Goal: Transaction & Acquisition: Register for event/course

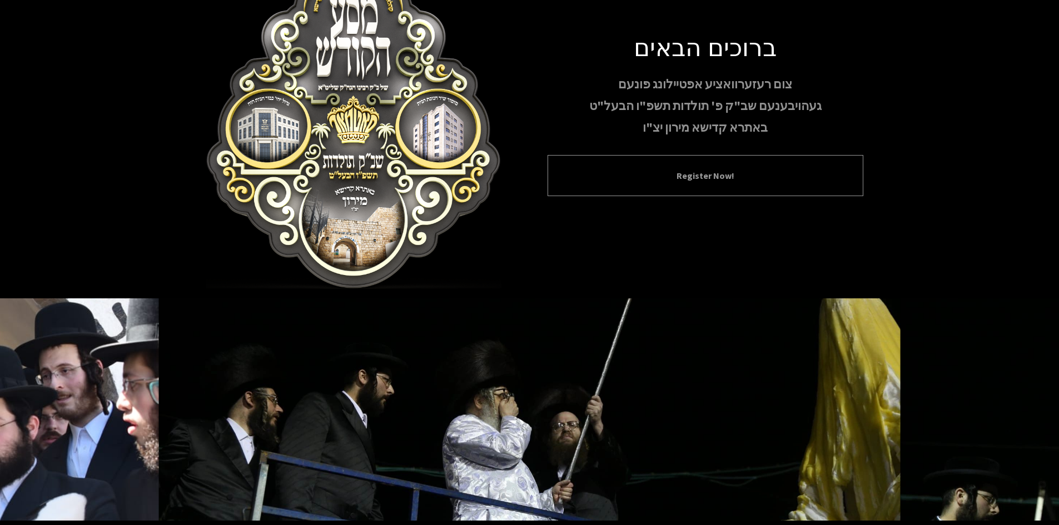
scroll to position [96, 0]
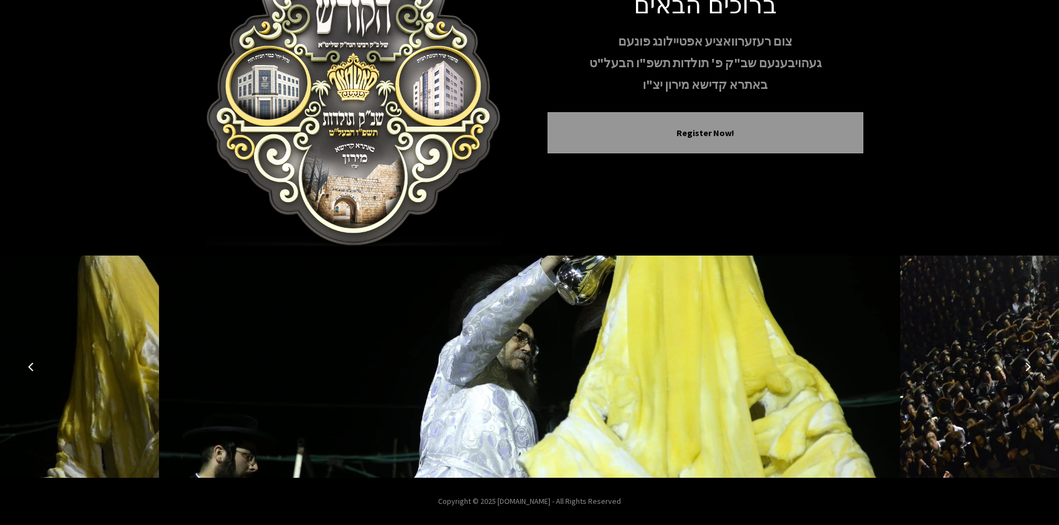
click at [1028, 365] on icon "Next image" at bounding box center [1028, 366] width 9 height 9
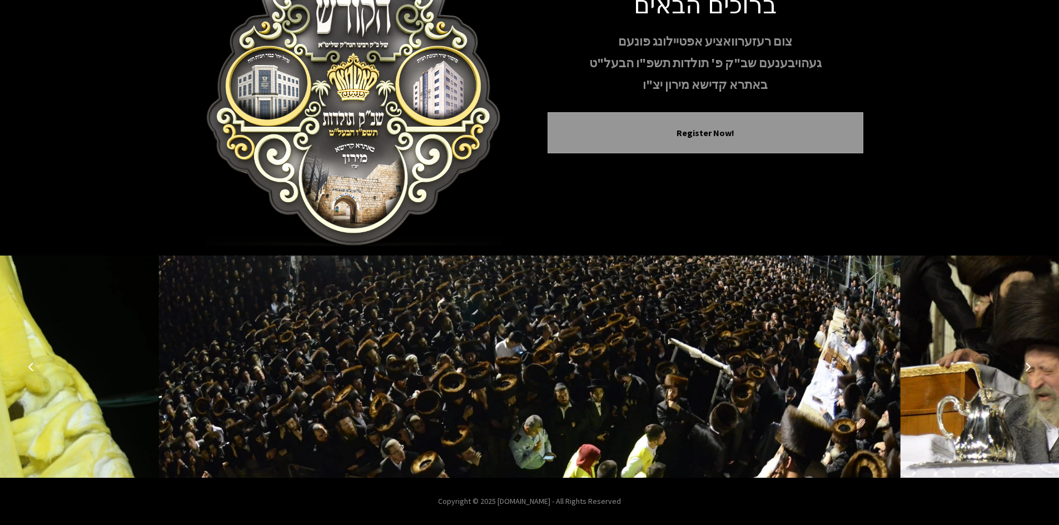
click at [1028, 365] on icon "Next image" at bounding box center [1028, 366] width 9 height 9
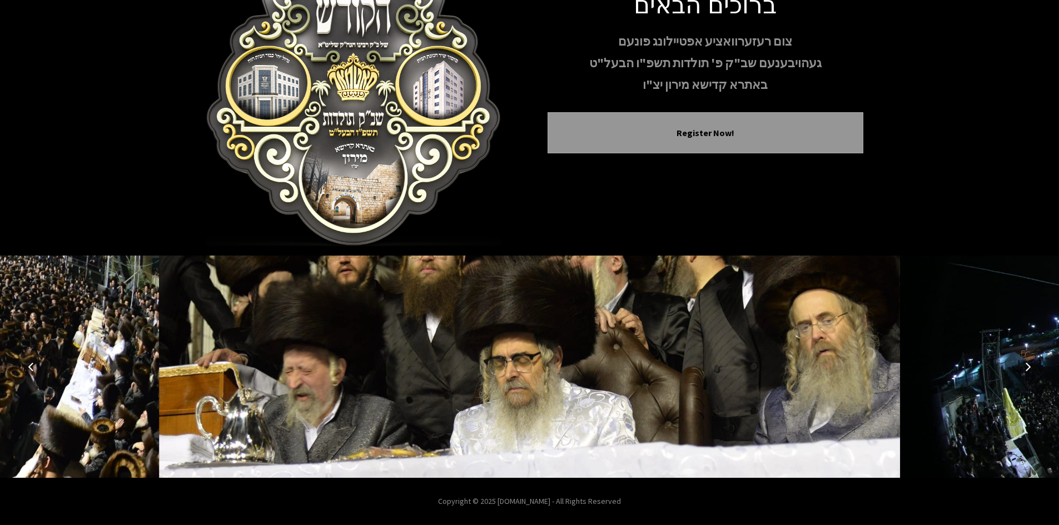
click at [1028, 365] on icon "Next image" at bounding box center [1028, 366] width 9 height 9
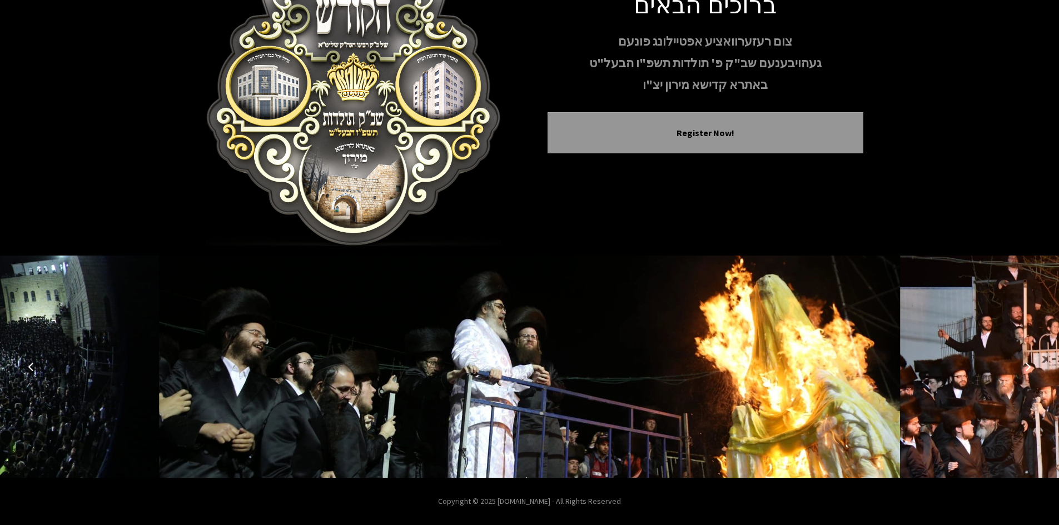
click at [1028, 365] on icon "Next image" at bounding box center [1028, 366] width 9 height 9
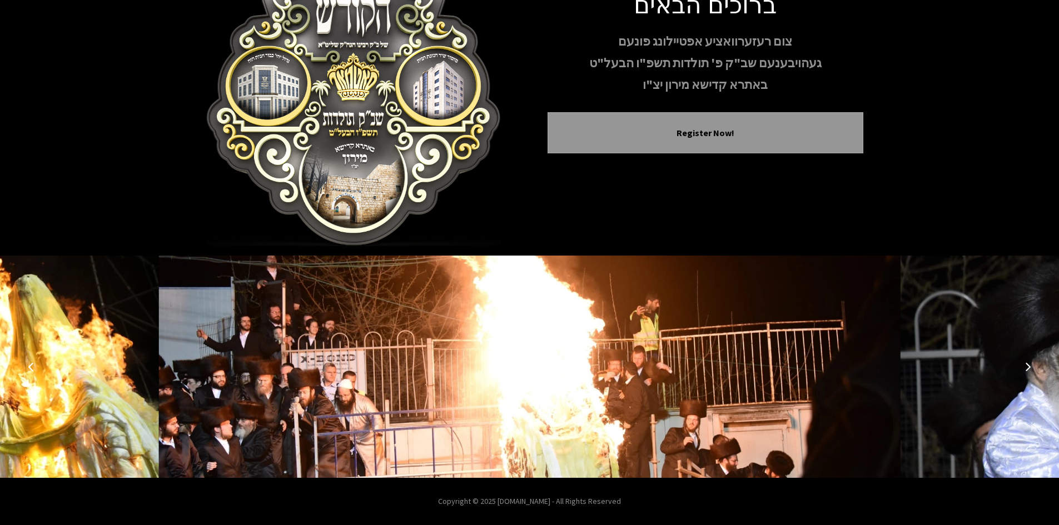
click at [1028, 365] on icon "Next image" at bounding box center [1028, 366] width 9 height 9
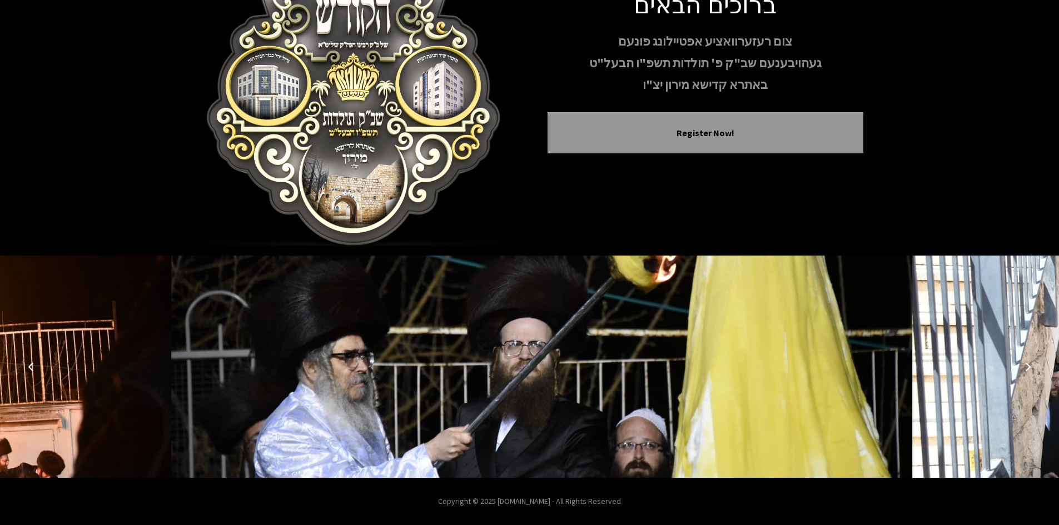
click at [1028, 365] on icon "Next image" at bounding box center [1028, 366] width 9 height 9
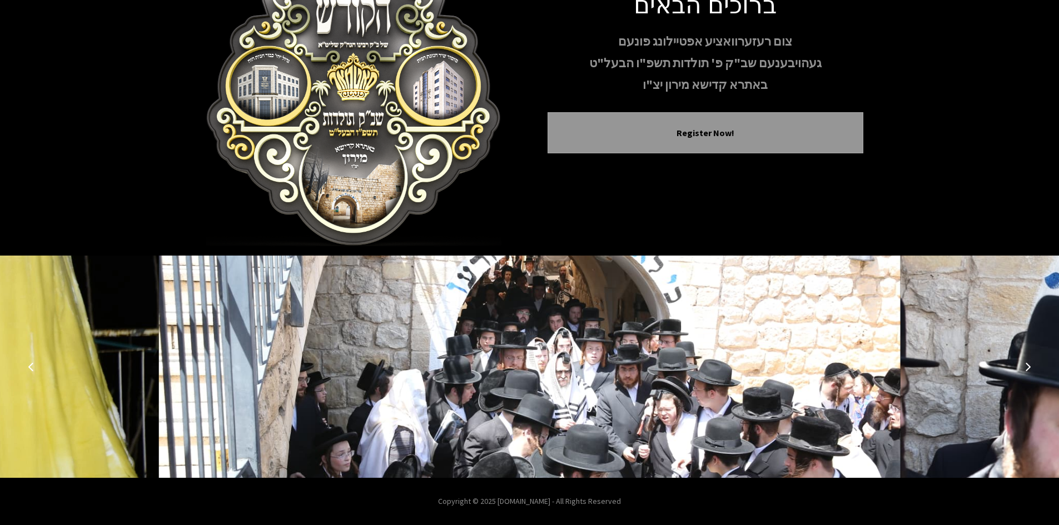
click at [1028, 365] on icon "Next image" at bounding box center [1028, 366] width 9 height 9
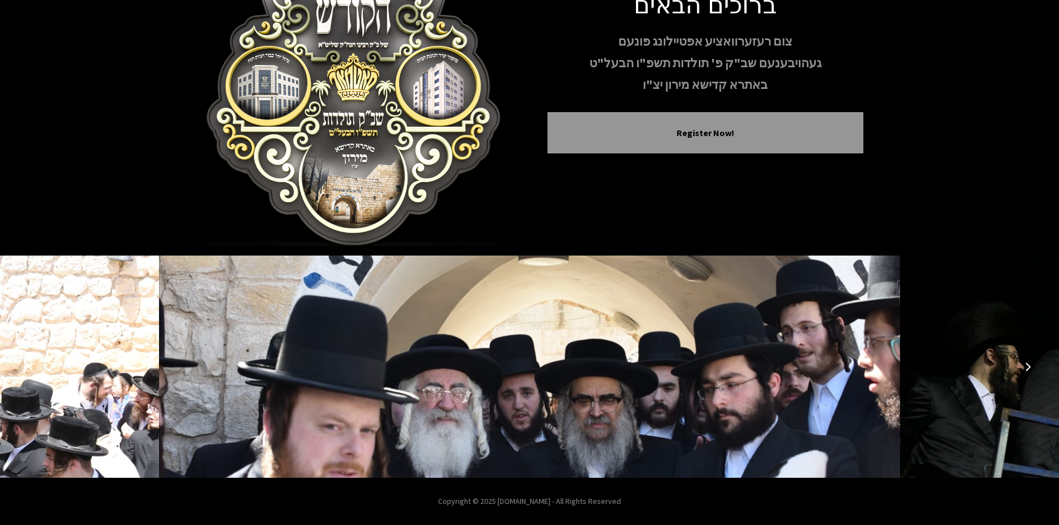
click at [1028, 365] on icon "Next image" at bounding box center [1028, 366] width 9 height 9
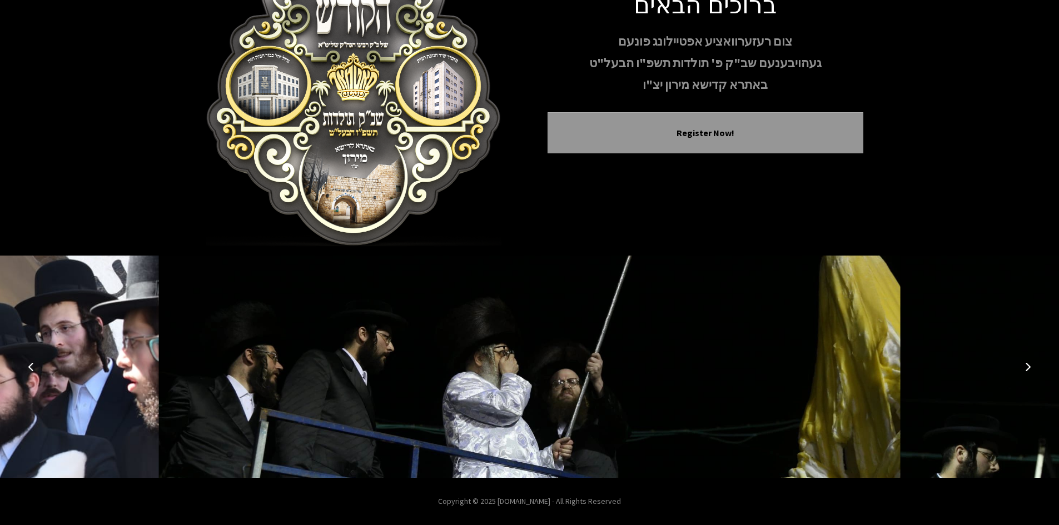
click at [1028, 365] on icon "Next image" at bounding box center [1028, 366] width 9 height 9
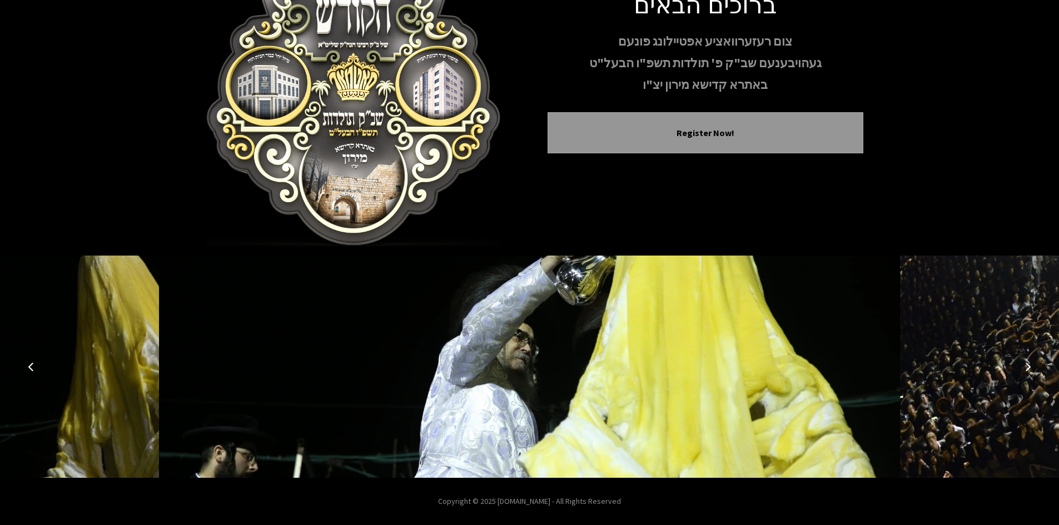
click at [1028, 365] on icon "Next image" at bounding box center [1028, 366] width 9 height 9
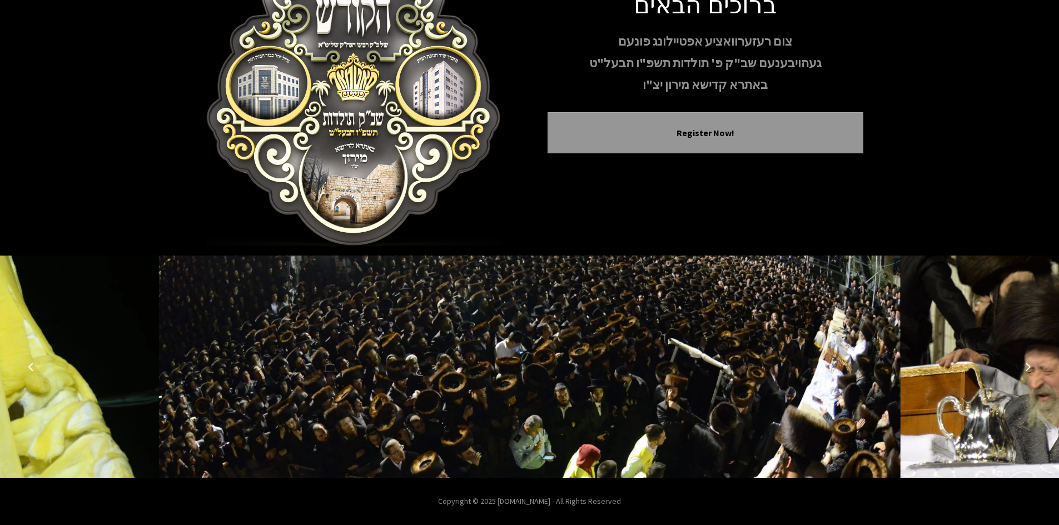
click at [1028, 365] on icon "Next image" at bounding box center [1028, 366] width 9 height 9
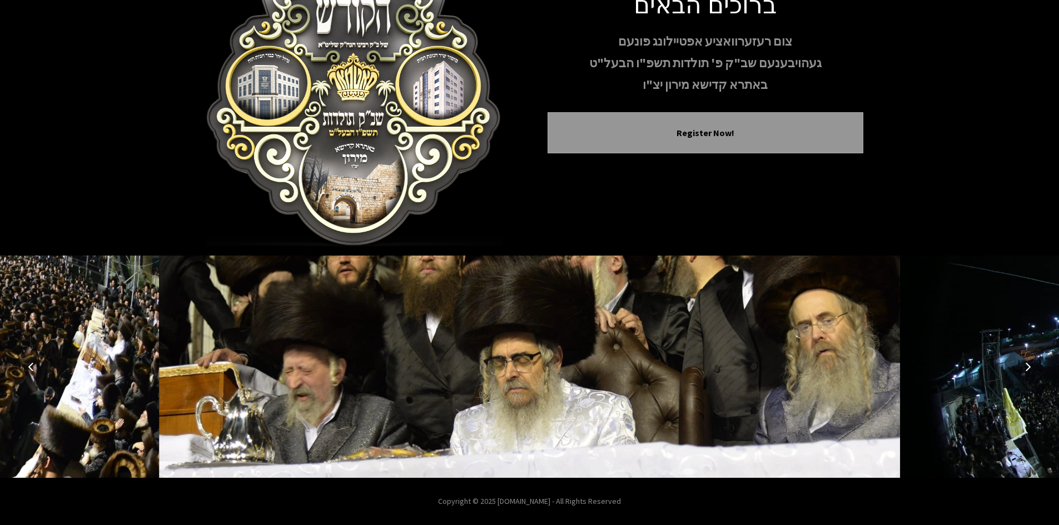
click at [1028, 365] on icon "Next image" at bounding box center [1028, 366] width 9 height 9
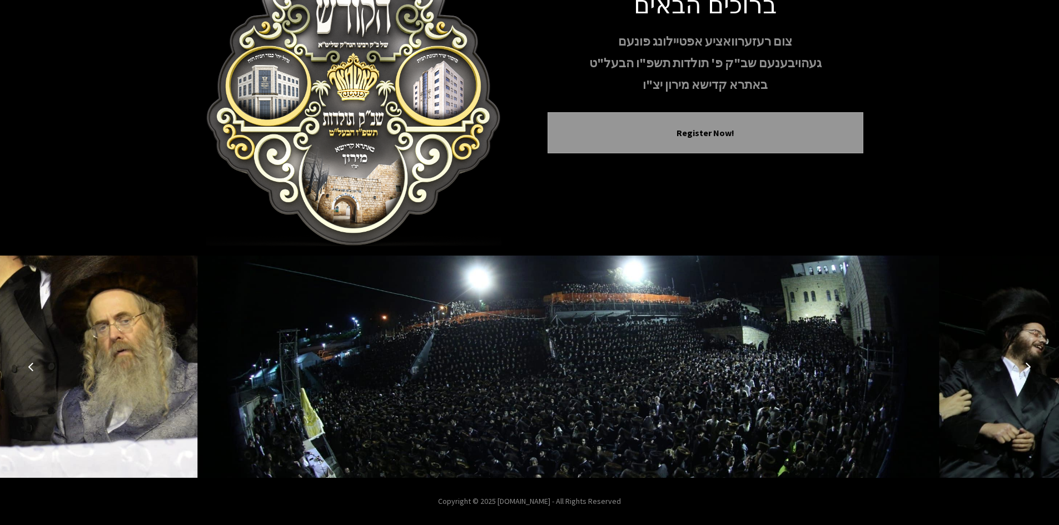
click at [1028, 365] on icon "Next image" at bounding box center [1028, 366] width 9 height 9
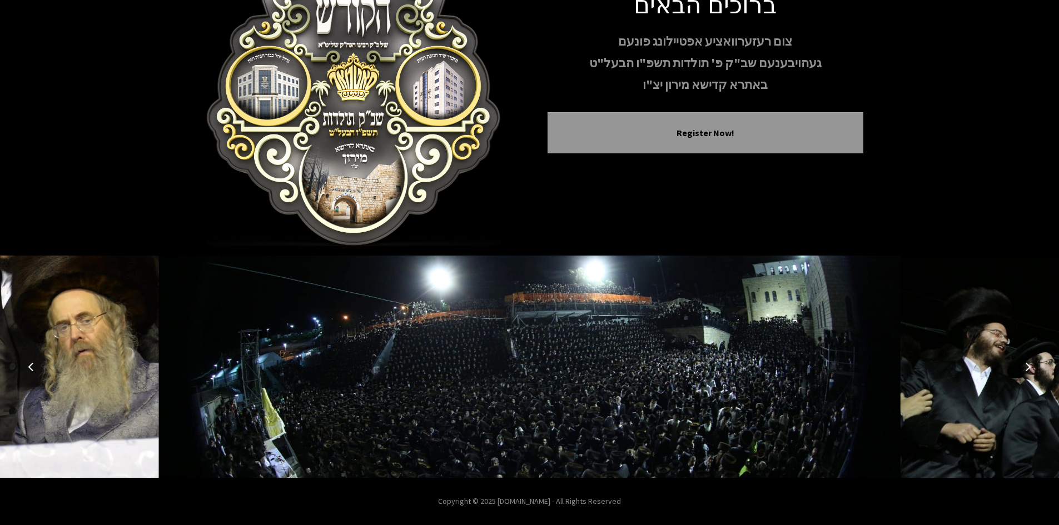
click at [1028, 365] on icon "Next image" at bounding box center [1028, 366] width 9 height 9
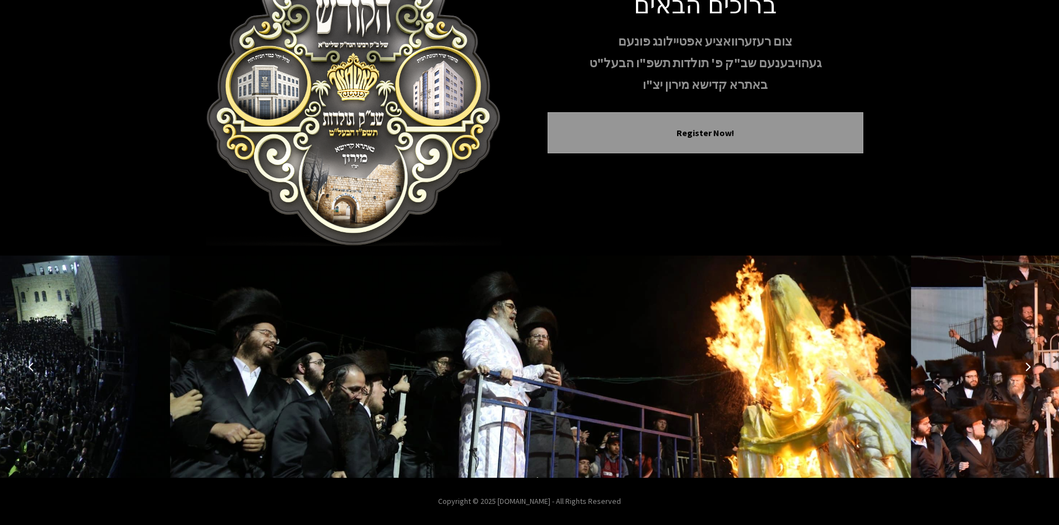
click at [1028, 365] on icon "Next image" at bounding box center [1028, 366] width 9 height 9
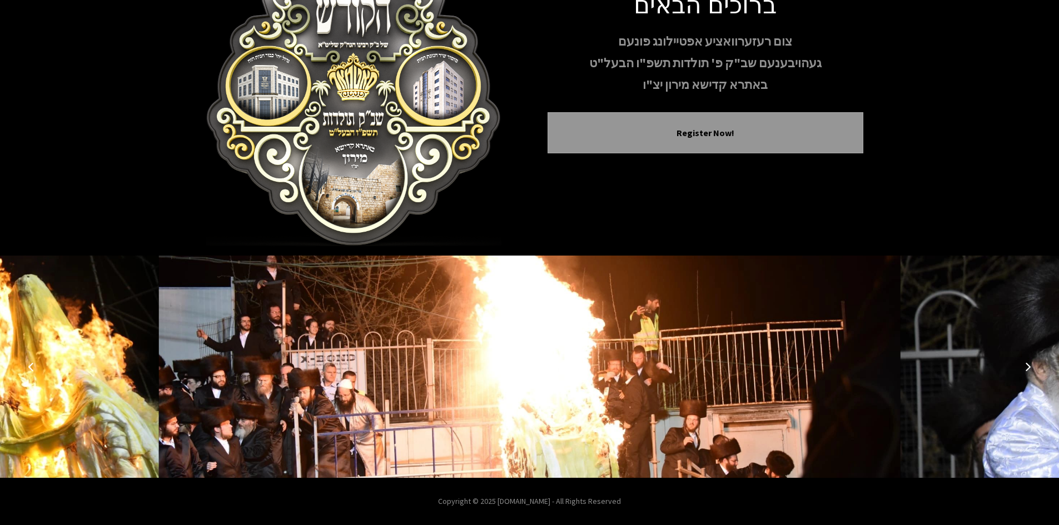
click at [1028, 365] on icon "Next image" at bounding box center [1028, 366] width 9 height 9
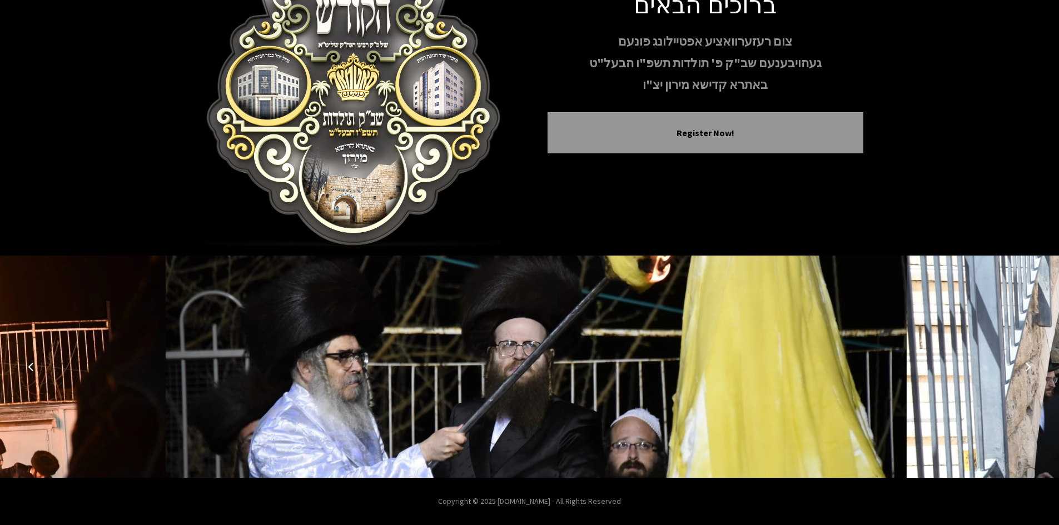
click at [1028, 365] on icon "Next image" at bounding box center [1028, 366] width 9 height 9
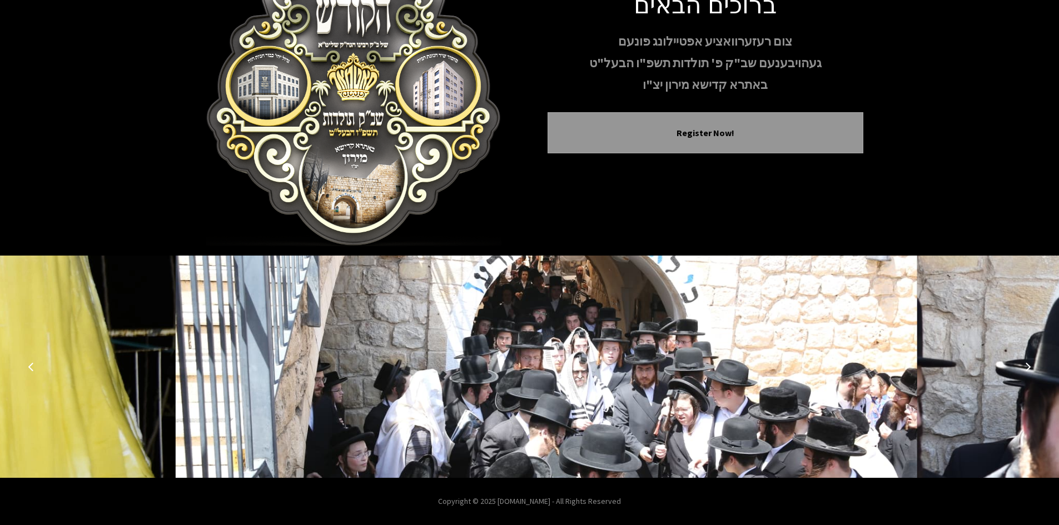
click at [1028, 365] on icon "Next image" at bounding box center [1028, 366] width 9 height 9
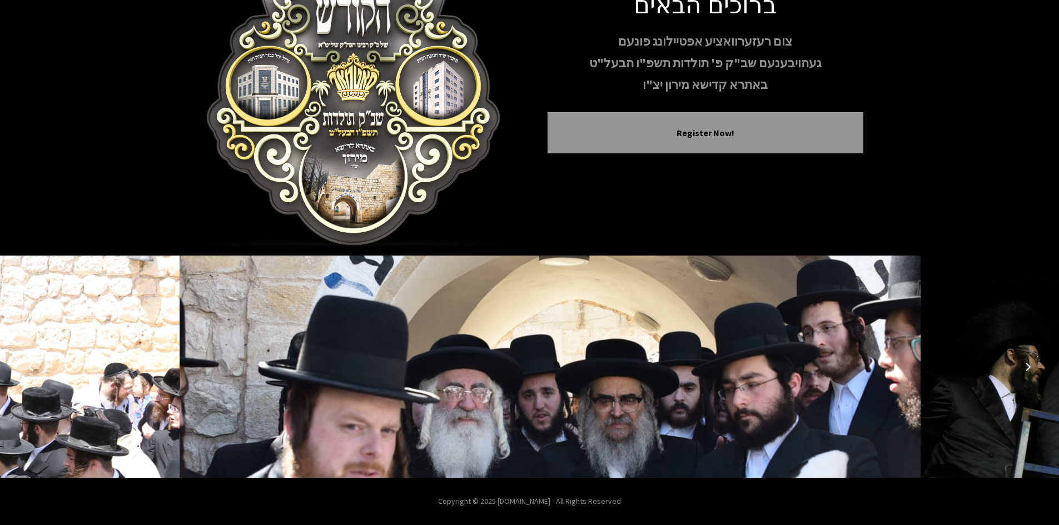
click at [1028, 365] on icon "Next image" at bounding box center [1028, 366] width 9 height 9
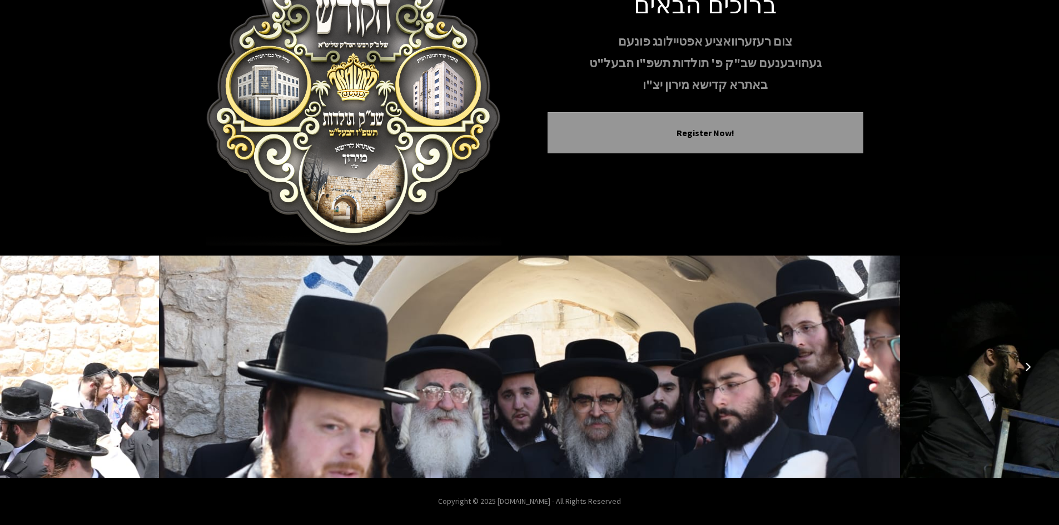
click at [1028, 365] on icon "Next image" at bounding box center [1028, 366] width 9 height 9
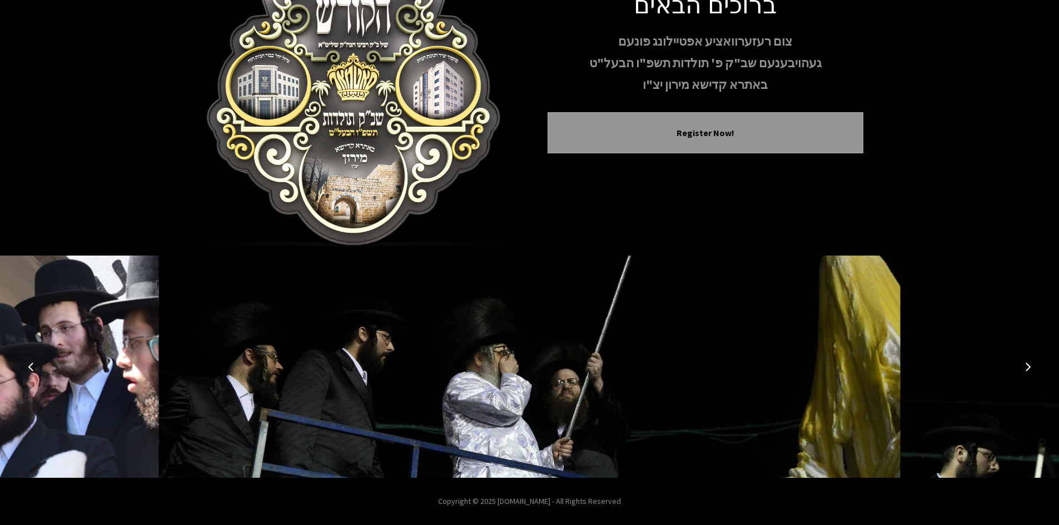
click at [26, 369] on button "Previous image" at bounding box center [31, 367] width 27 height 27
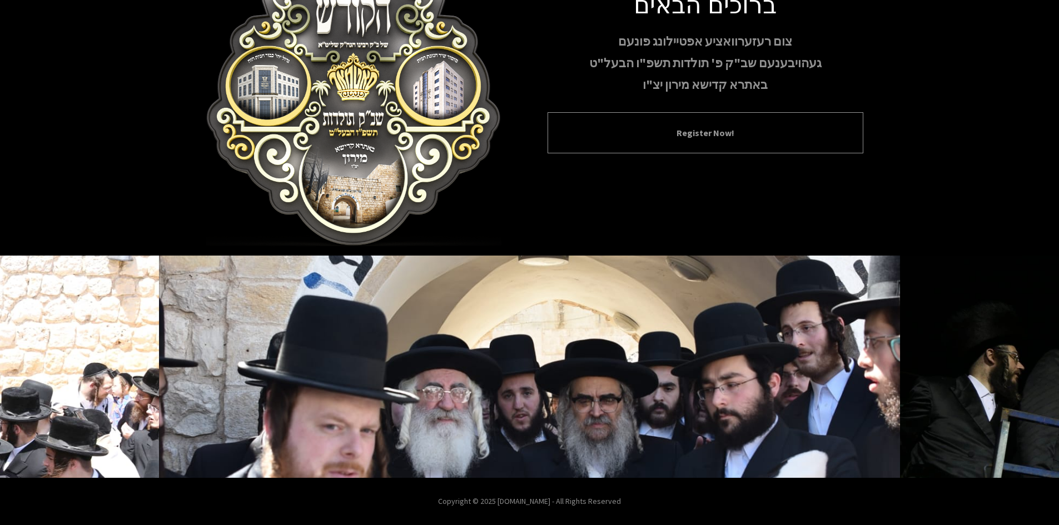
click at [658, 134] on button "Register Now!" at bounding box center [706, 132] width 288 height 13
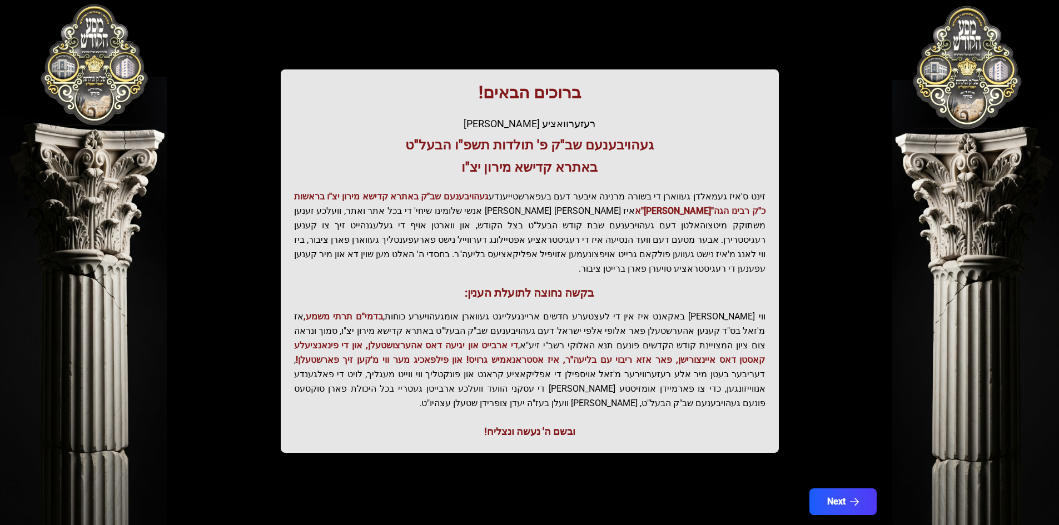
scroll to position [118, 0]
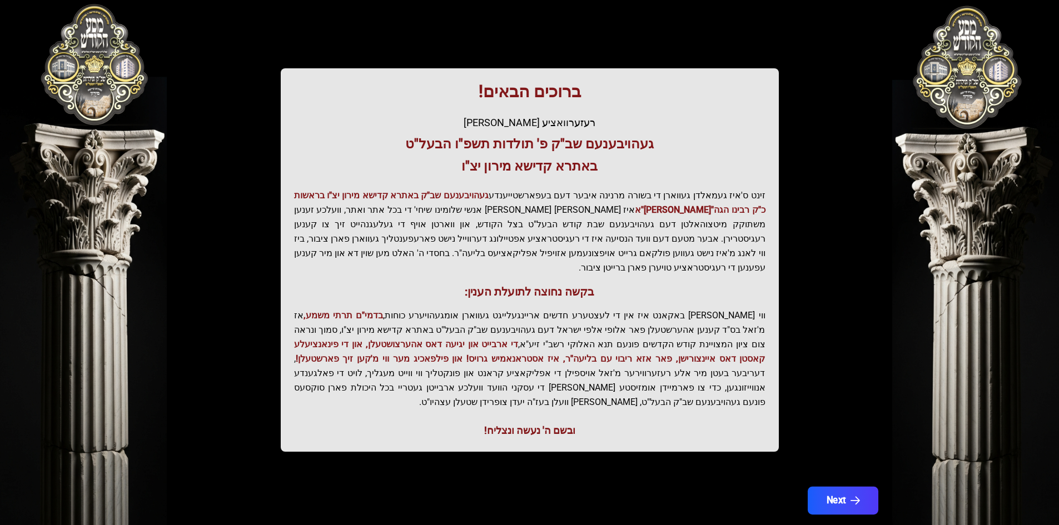
click at [849, 487] on button "Next" at bounding box center [842, 501] width 71 height 28
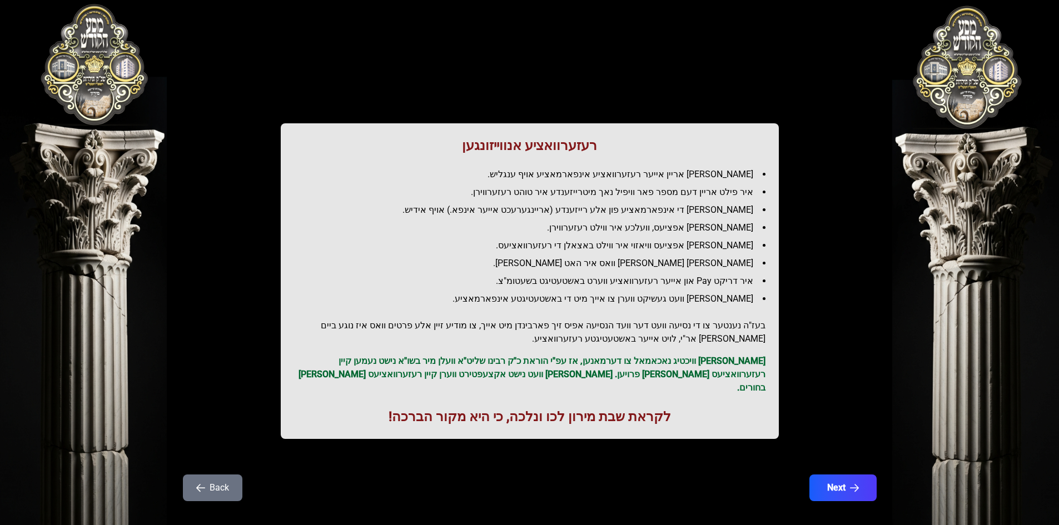
scroll to position [13, 0]
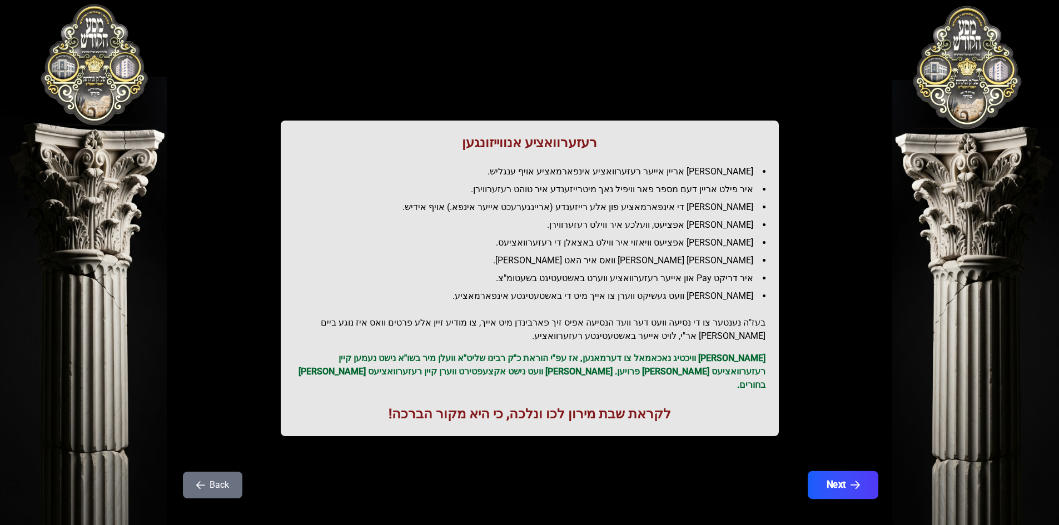
click at [837, 473] on button "Next" at bounding box center [842, 485] width 71 height 28
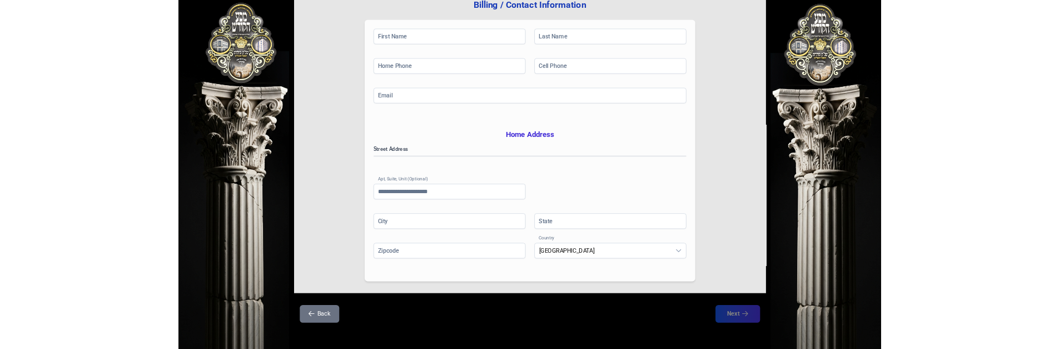
scroll to position [163, 0]
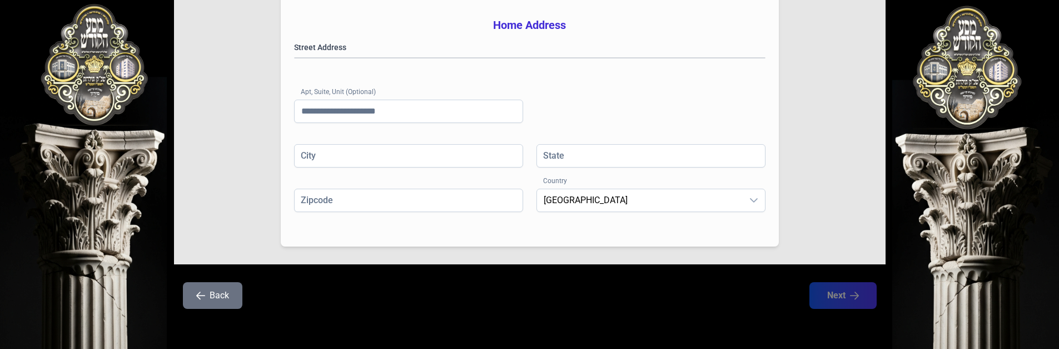
click at [221, 301] on button "Back" at bounding box center [212, 295] width 59 height 27
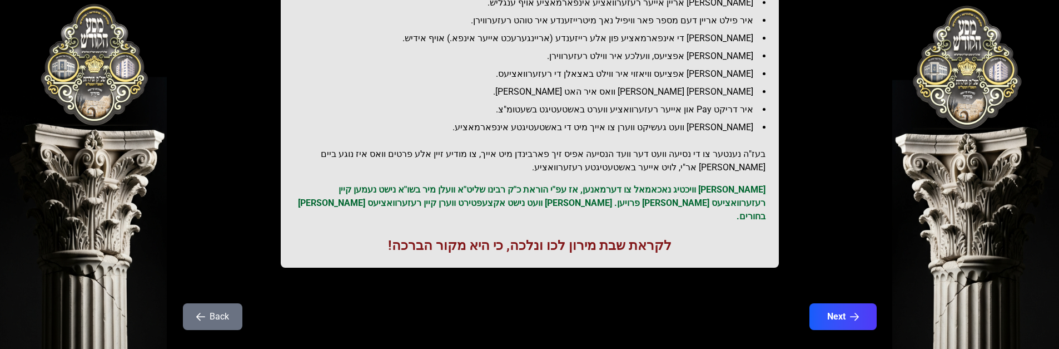
scroll to position [190, 0]
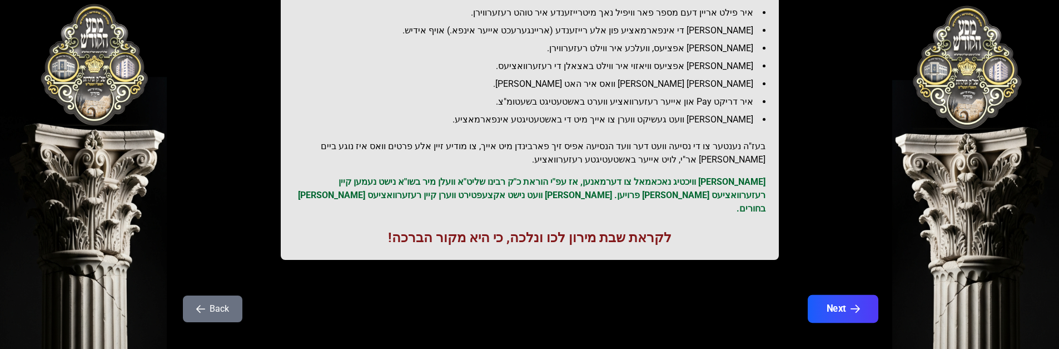
click at [846, 296] on button "Next" at bounding box center [842, 309] width 71 height 28
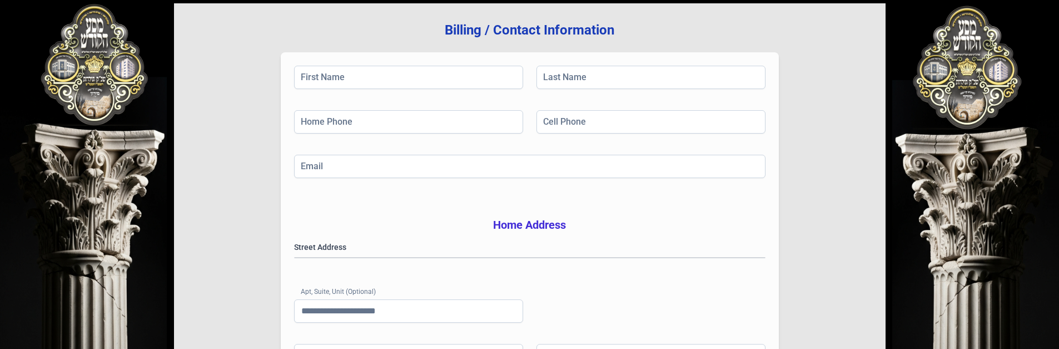
scroll to position [167, 0]
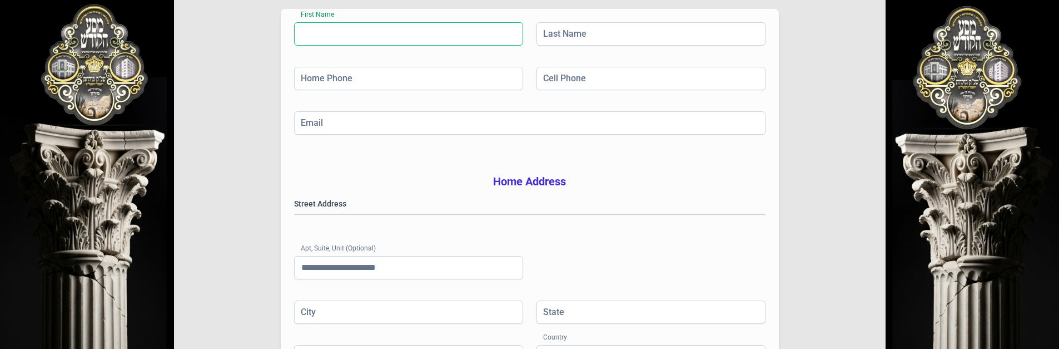
click at [365, 27] on input "First Name" at bounding box center [408, 33] width 229 height 23
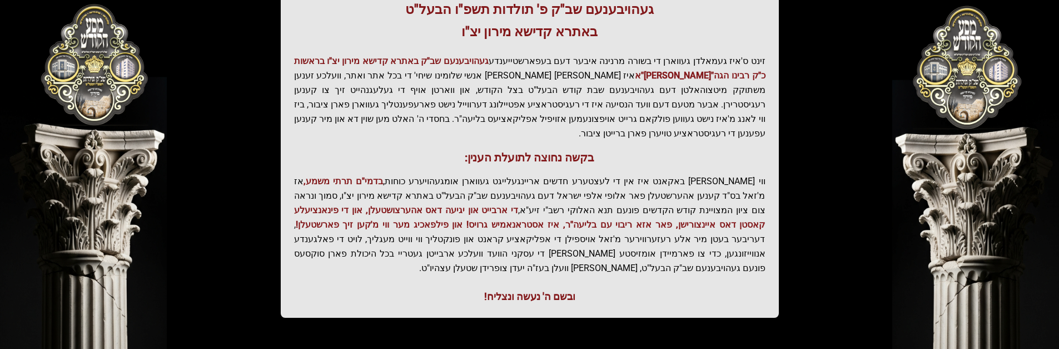
scroll to position [295, 0]
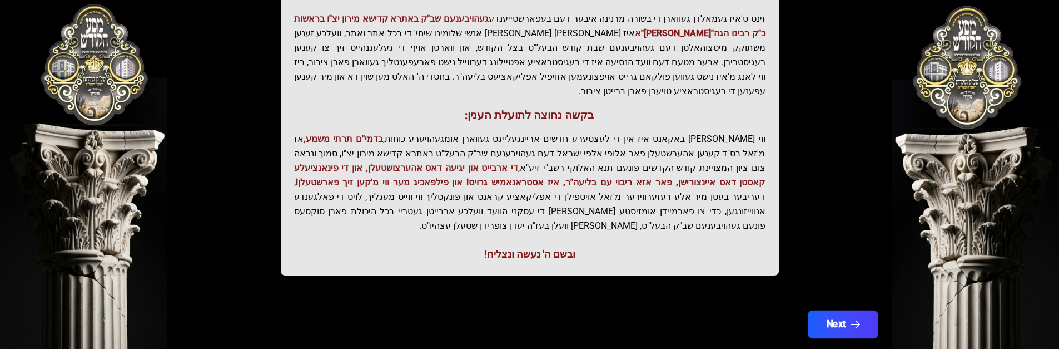
click at [853, 320] on icon "button" at bounding box center [854, 324] width 9 height 9
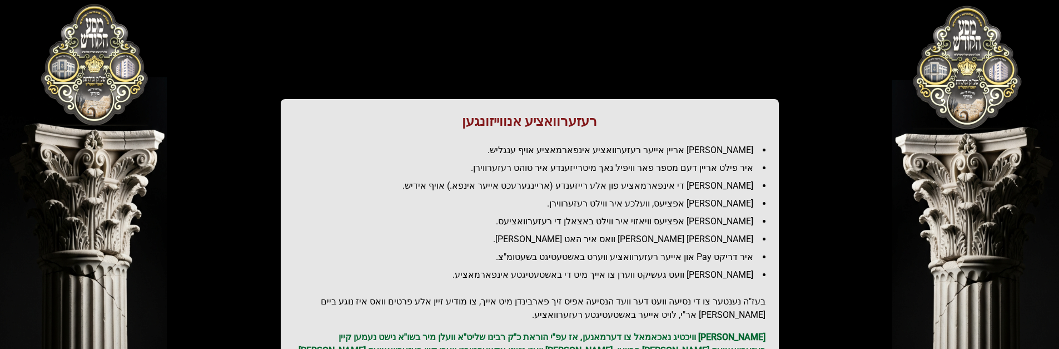
scroll to position [0, 0]
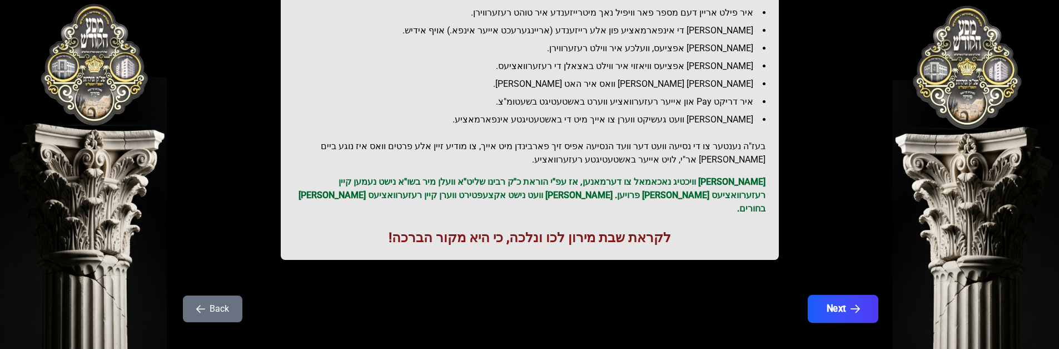
click at [835, 295] on button "Next" at bounding box center [842, 309] width 71 height 28
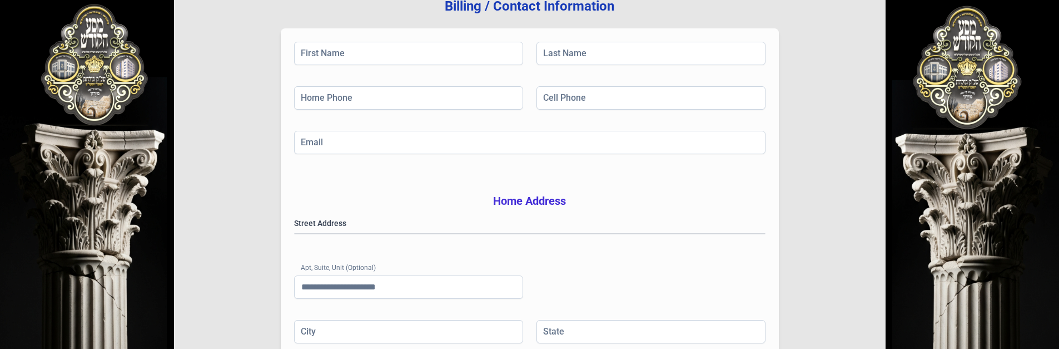
scroll to position [167, 0]
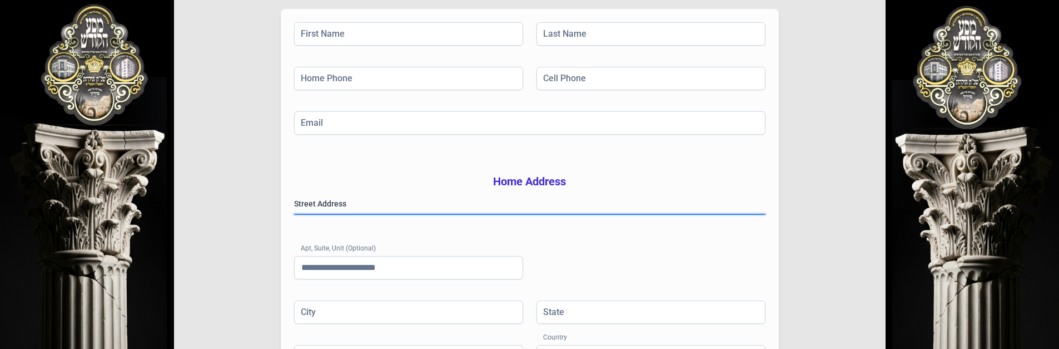
click at [295, 214] on gmp-place-autocomplete at bounding box center [295, 214] width 0 height 0
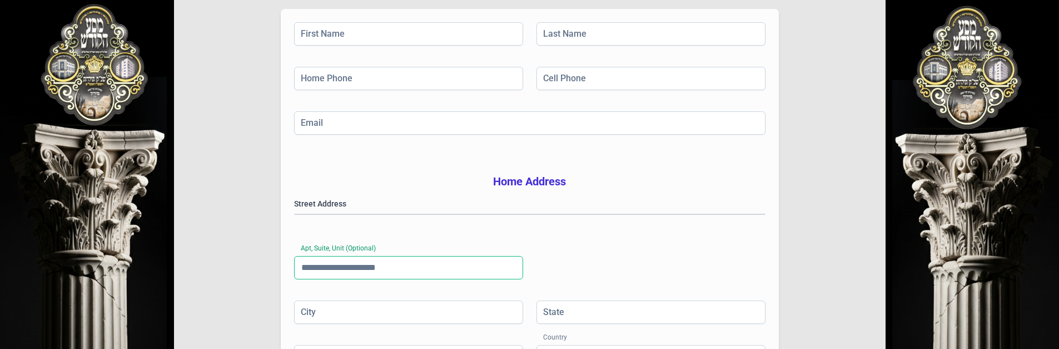
click at [405, 279] on input "Apt, Suite, Unit (Optional)" at bounding box center [408, 267] width 229 height 23
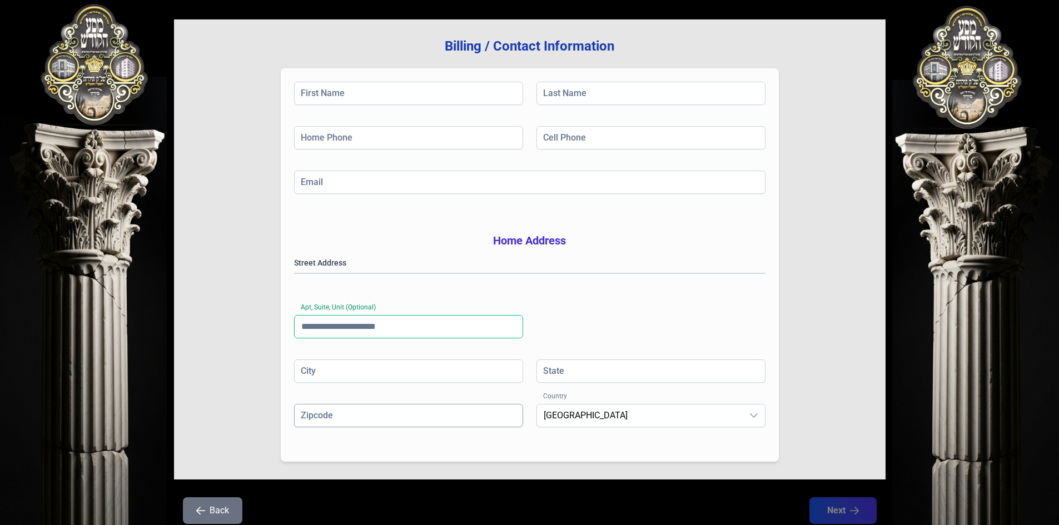
scroll to position [0, 0]
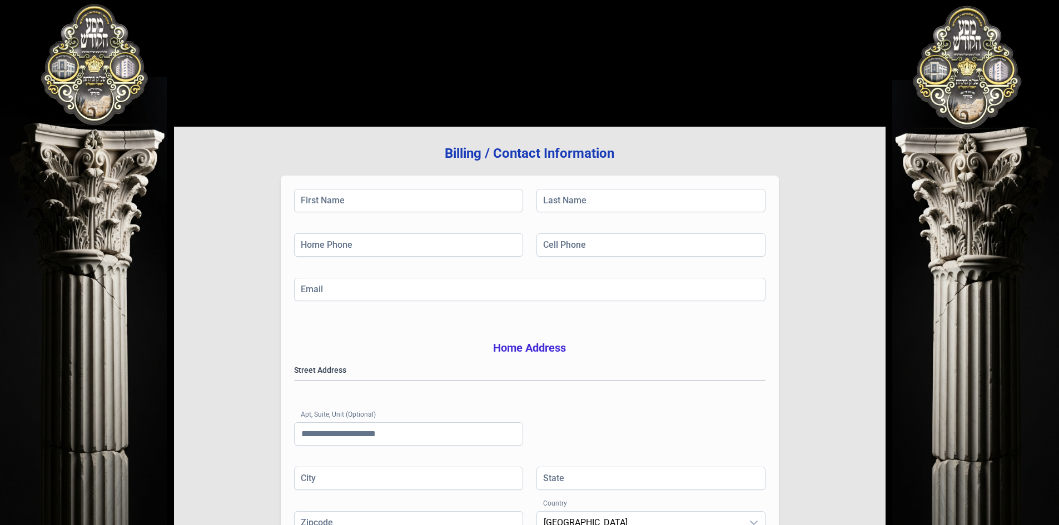
click at [113, 95] on div "בעזהשי"ת [PHONE_NUMBER] Billing / Contact Information First Name Last Name Home…" at bounding box center [529, 336] width 1059 height 672
